Goal: Transaction & Acquisition: Purchase product/service

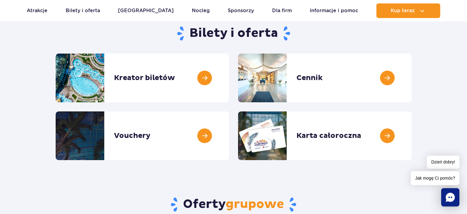
scroll to position [64, 0]
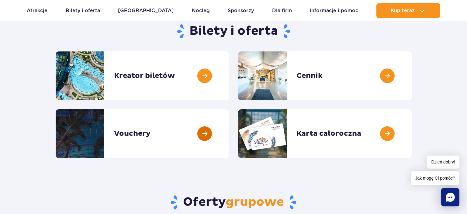
click at [229, 136] on link at bounding box center [229, 133] width 0 height 49
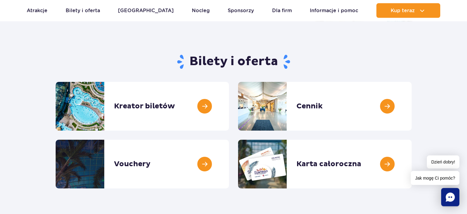
scroll to position [32, 0]
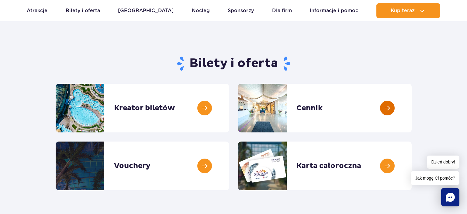
click at [412, 108] on link at bounding box center [412, 108] width 0 height 49
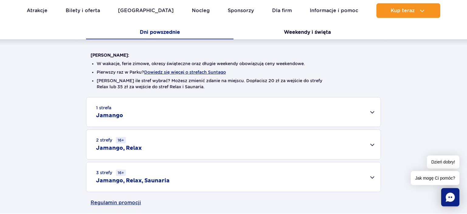
scroll to position [128, 0]
click at [374, 110] on div "1 strefa Jamango" at bounding box center [233, 111] width 294 height 29
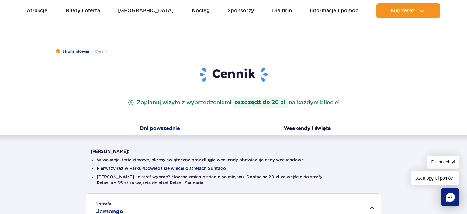
scroll to position [0, 0]
